Goal: Information Seeking & Learning: Learn about a topic

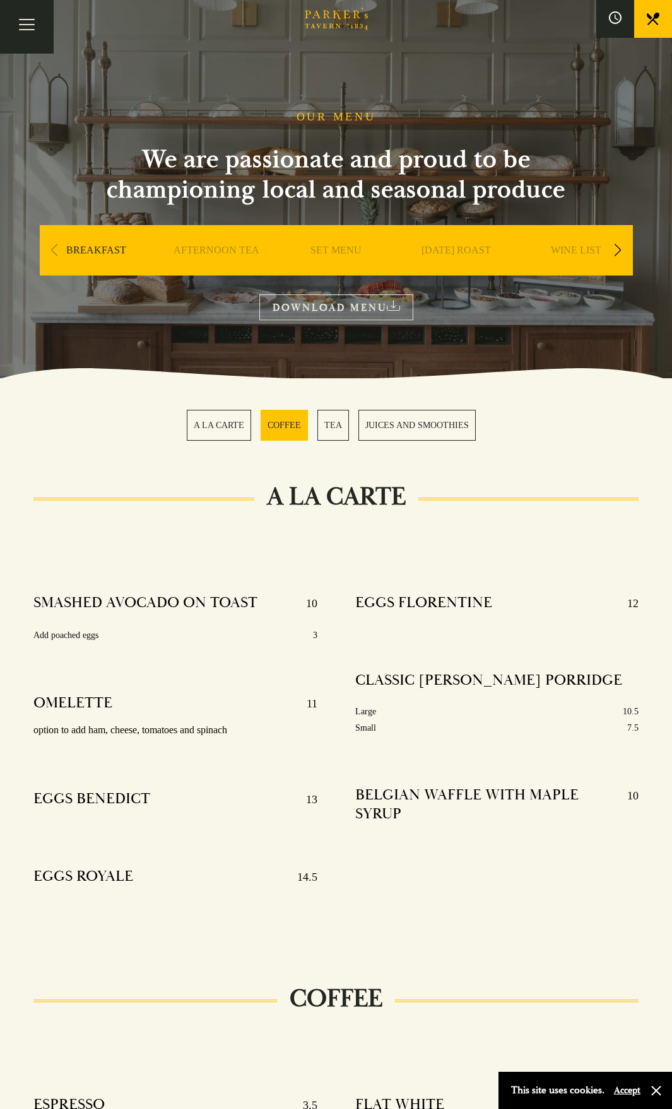
click at [219, 424] on link "A LA CARTE" at bounding box center [219, 425] width 64 height 31
click at [350, 245] on link "SET MENU" at bounding box center [335, 269] width 51 height 50
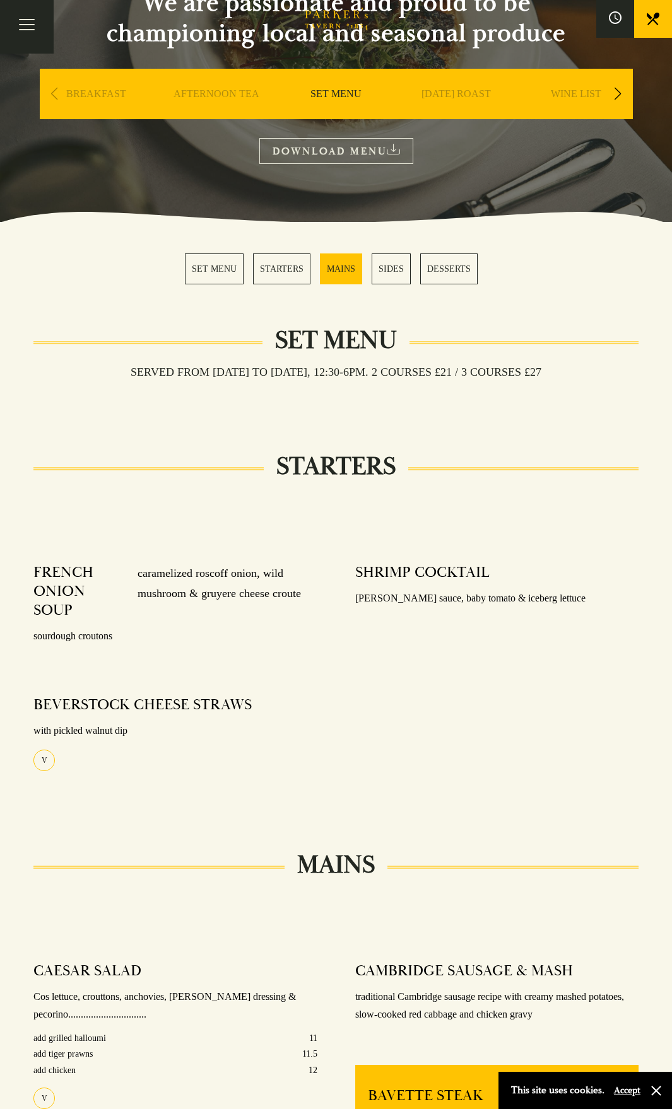
scroll to position [126, 0]
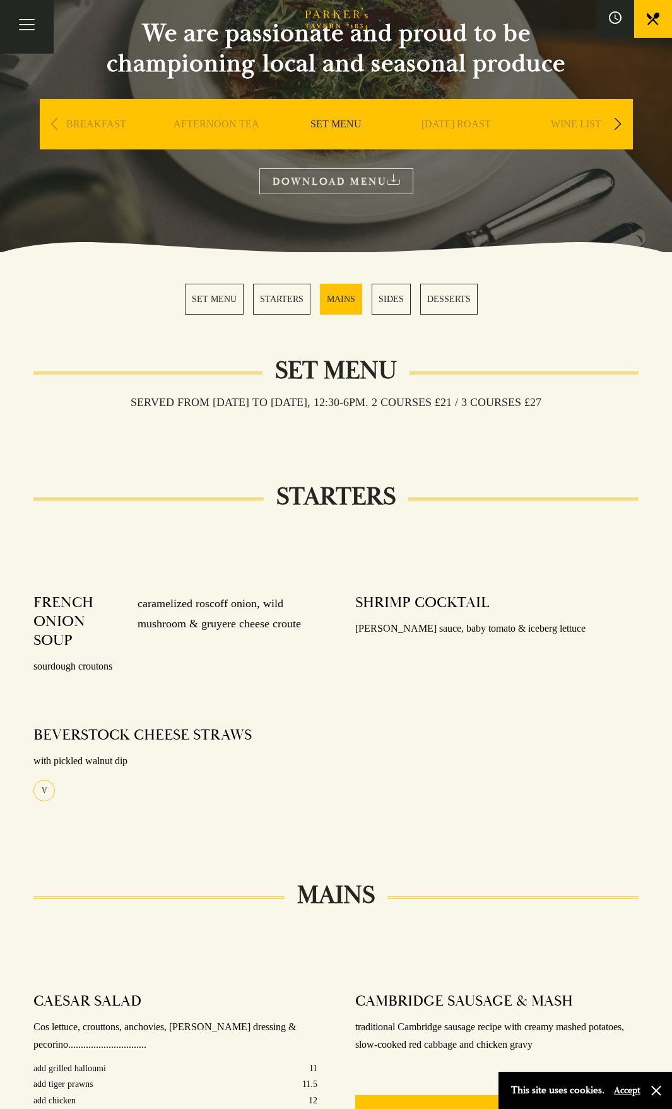
click at [448, 127] on link "[DATE] ROAST" at bounding box center [455, 143] width 69 height 50
